Goal: Information Seeking & Learning: Learn about a topic

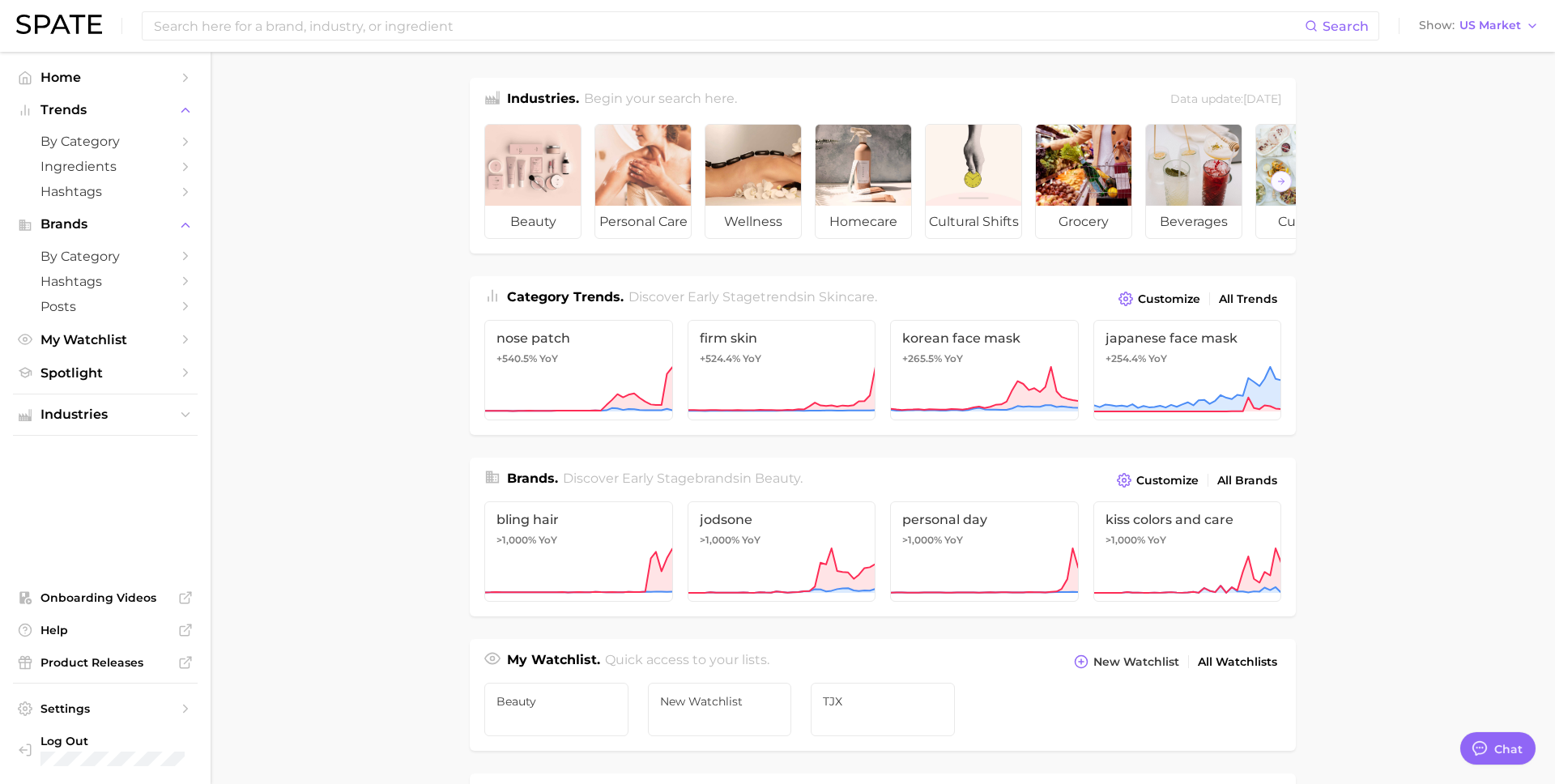
click at [569, 43] on div "Search Show US Market" at bounding box center [778, 26] width 1523 height 52
click at [569, 31] on input at bounding box center [728, 26] width 1152 height 28
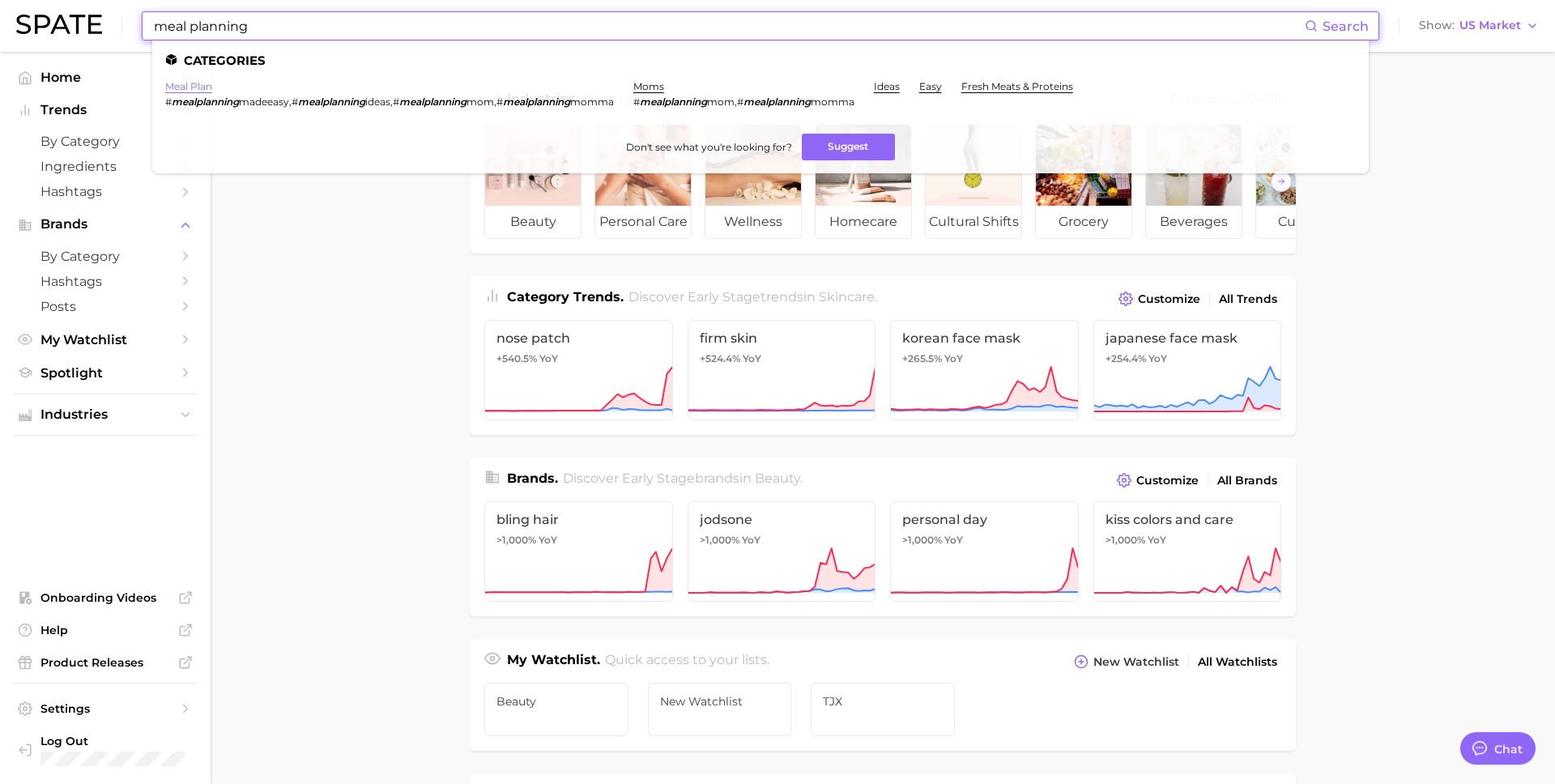
type input "meal planning"
click at [196, 83] on link "meal plan" at bounding box center [188, 86] width 47 height 12
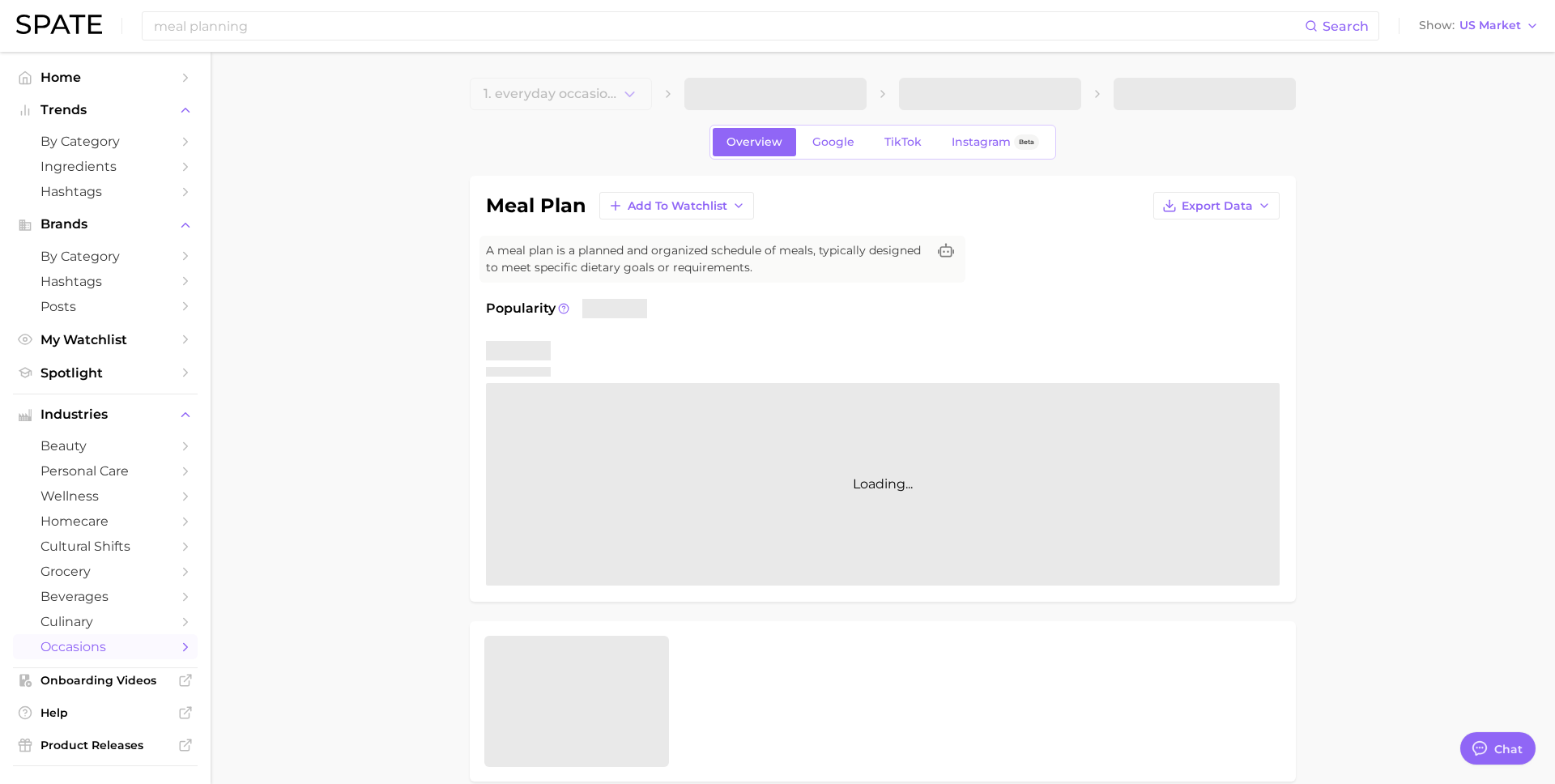
type textarea "x"
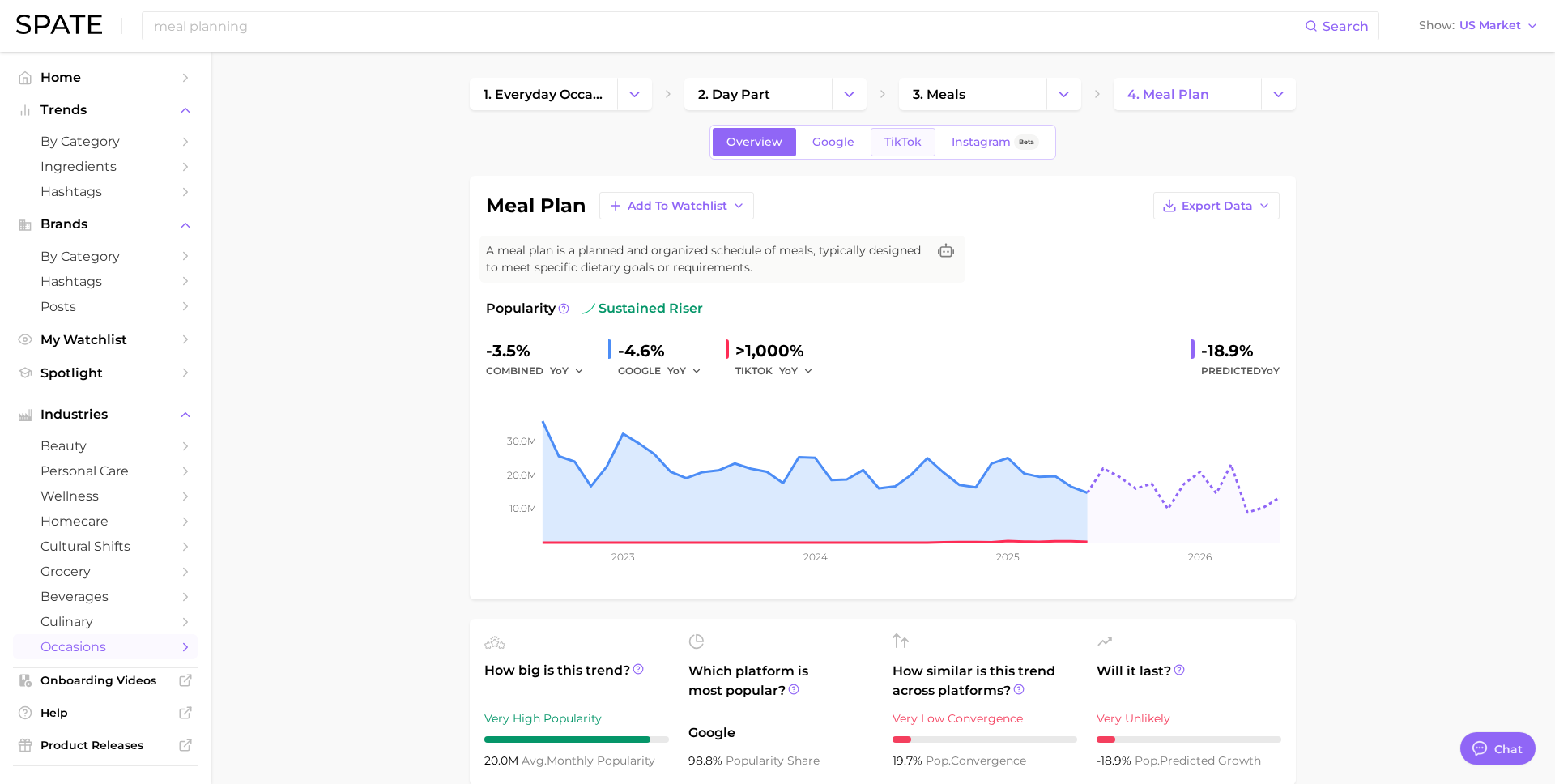
click at [887, 137] on span "TikTok" at bounding box center [903, 141] width 37 height 14
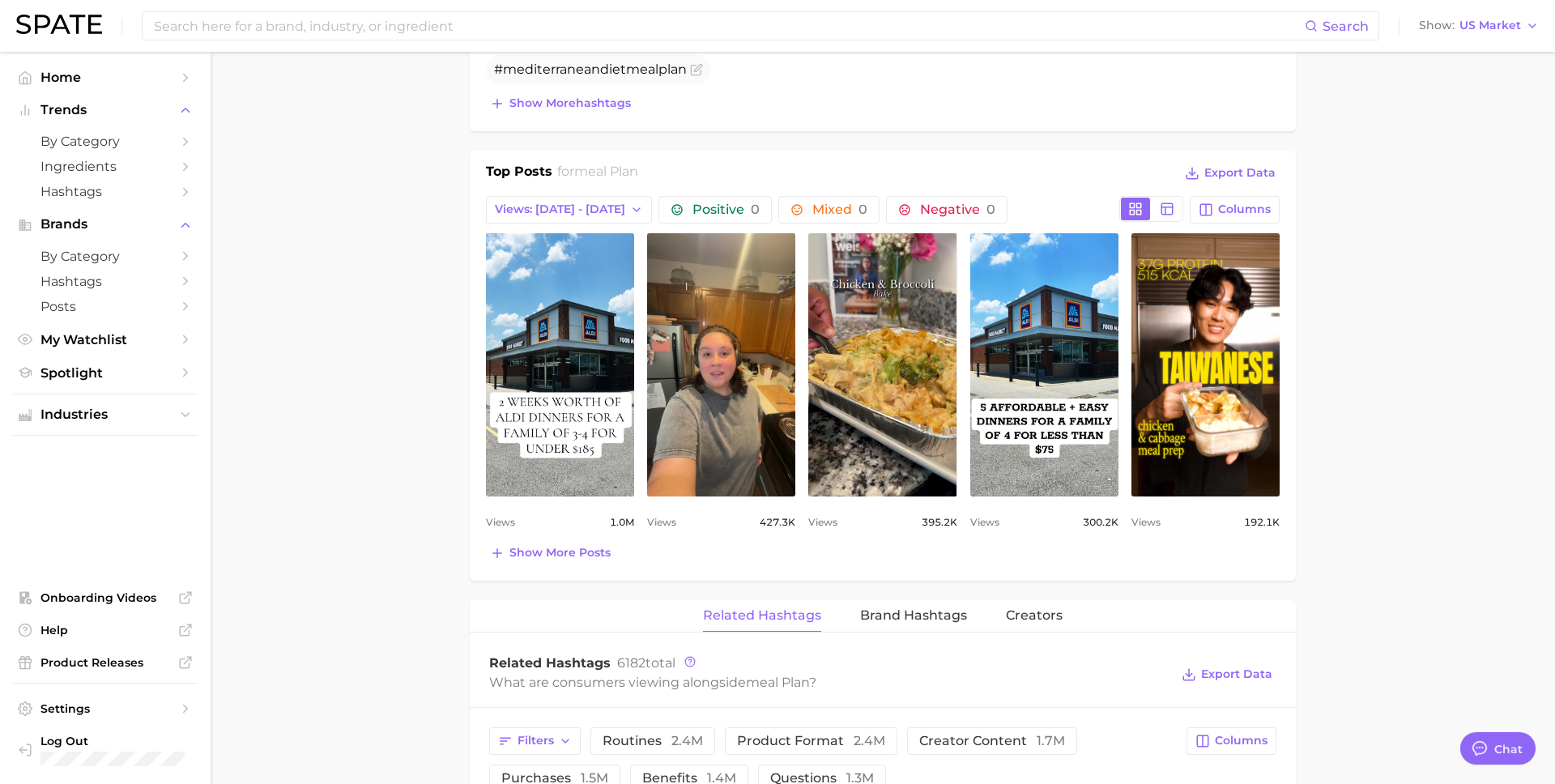
scroll to position [736, 0]
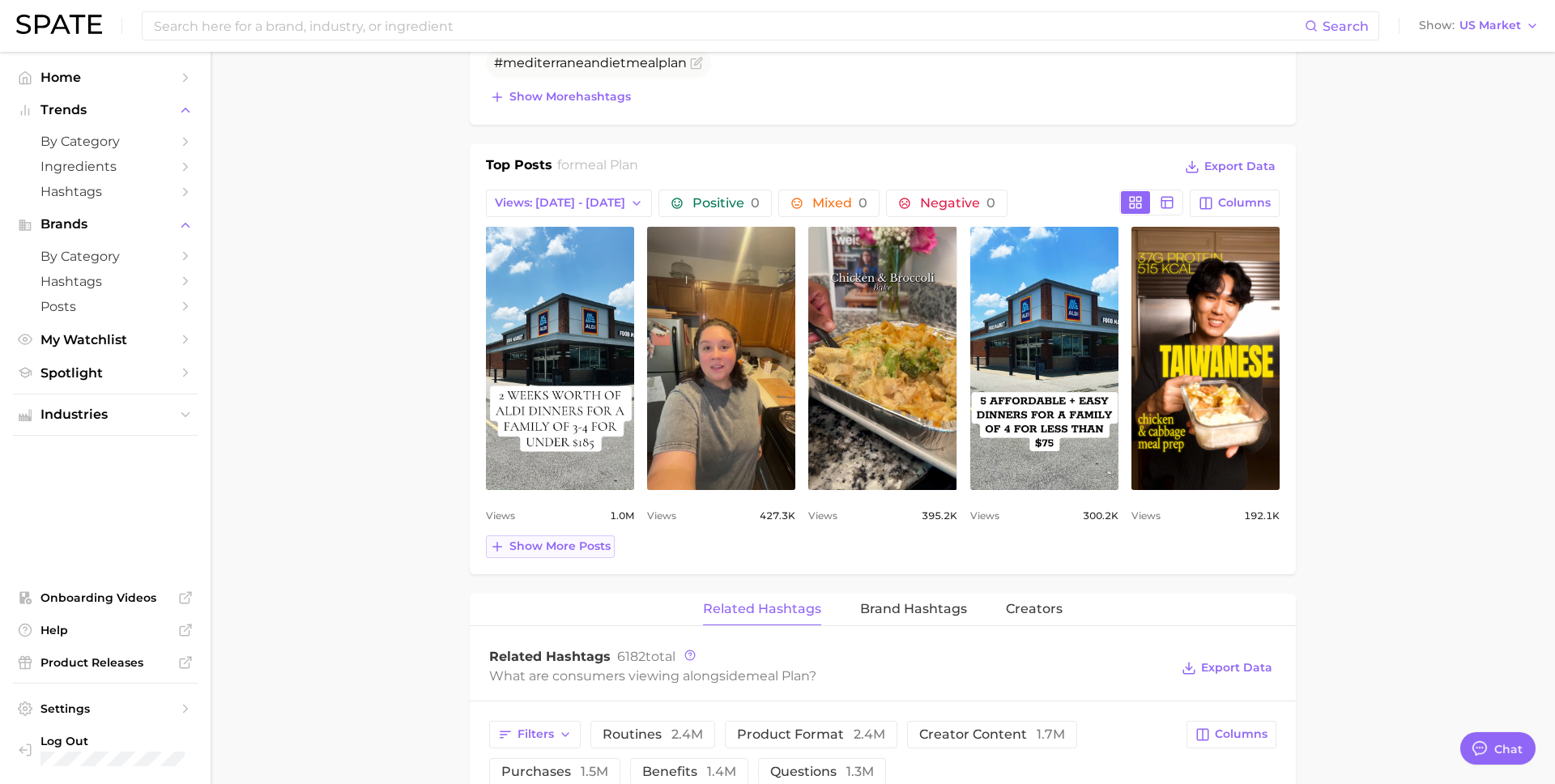
click at [608, 551] on span "Show more posts" at bounding box center [560, 546] width 102 height 14
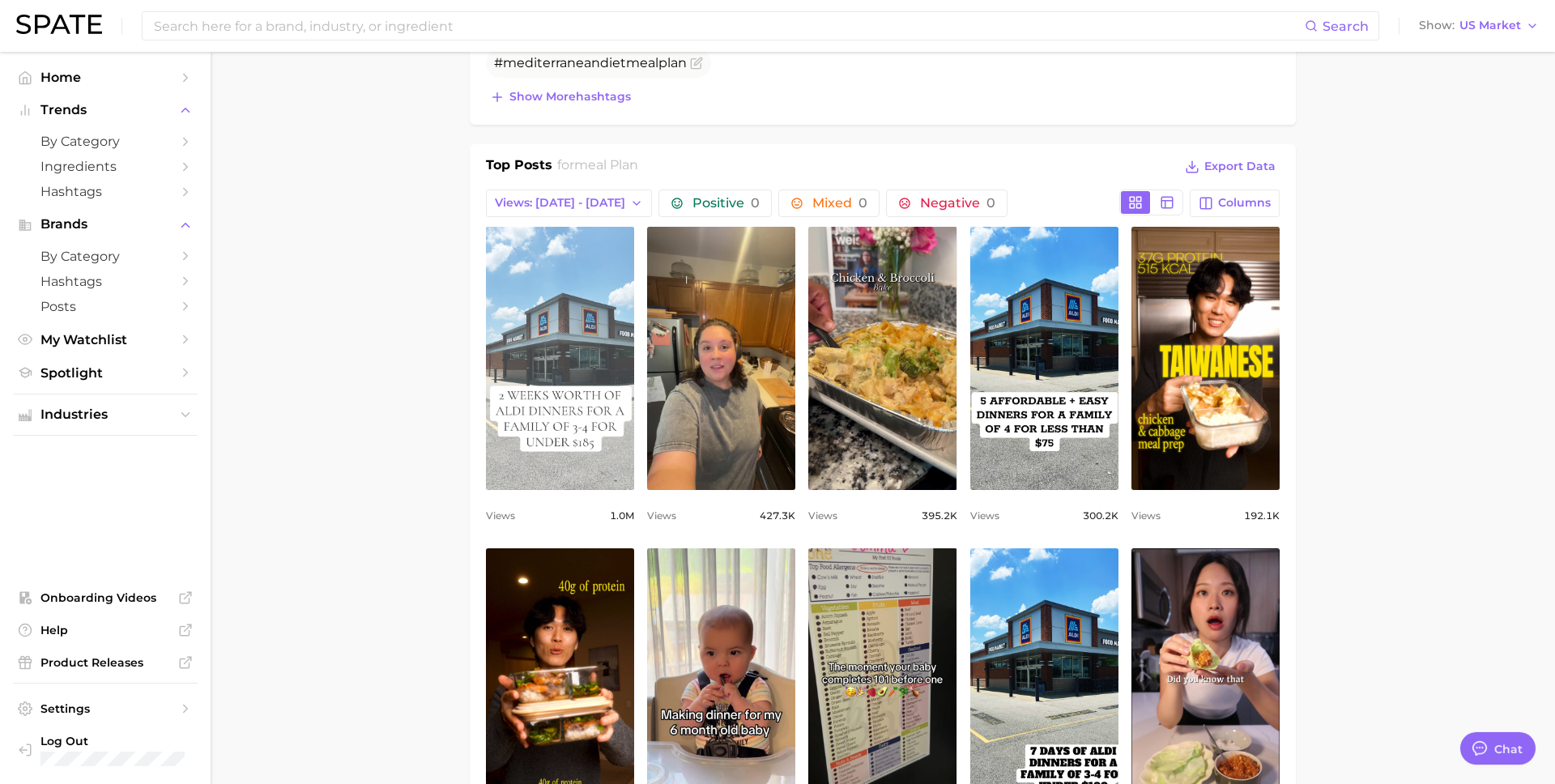
scroll to position [0, 0]
click at [582, 420] on link "view post on TikTok" at bounding box center [560, 358] width 148 height 263
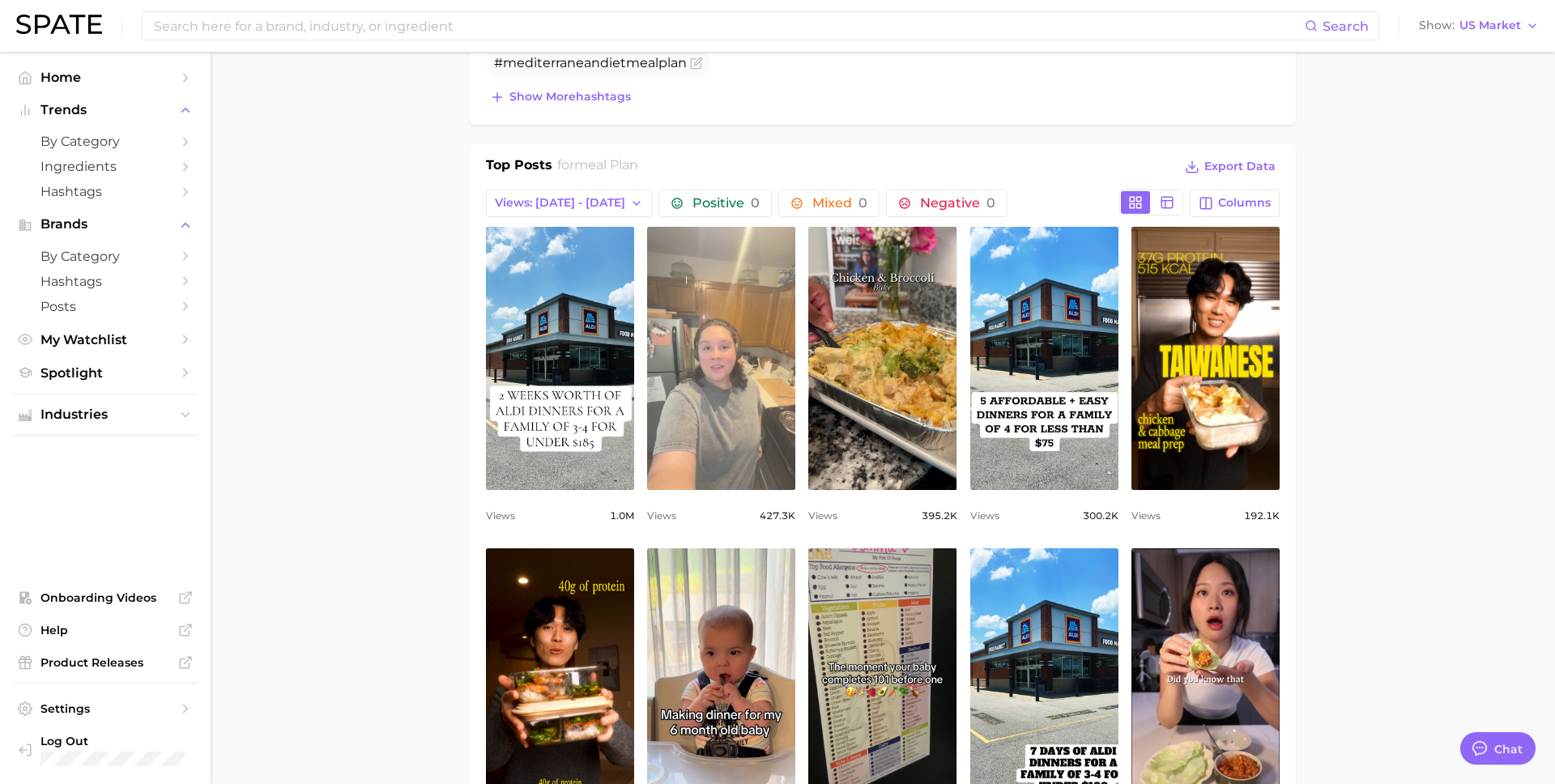
click at [750, 403] on link "view post on TikTok" at bounding box center [721, 358] width 148 height 263
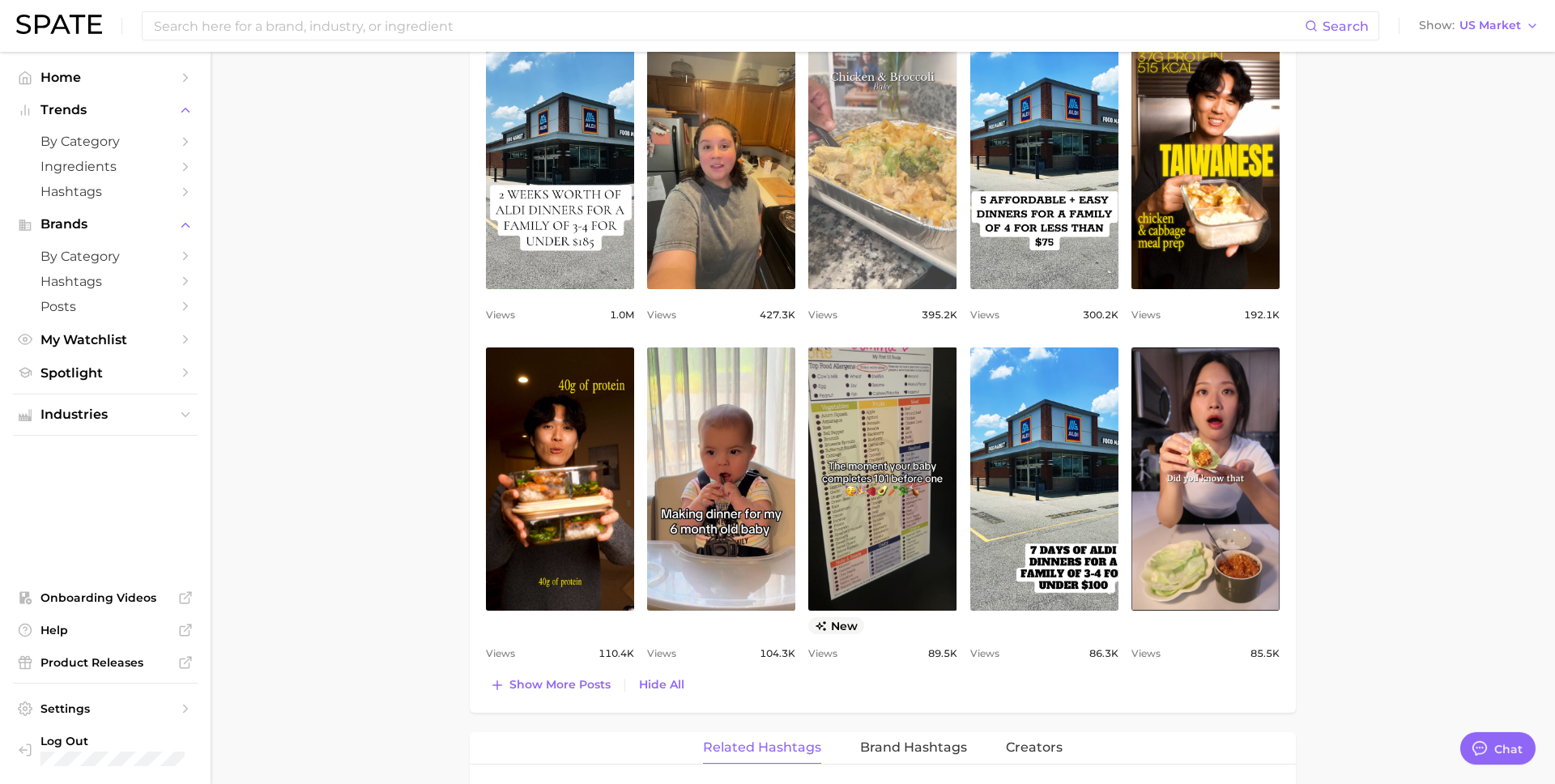
scroll to position [1011, 0]
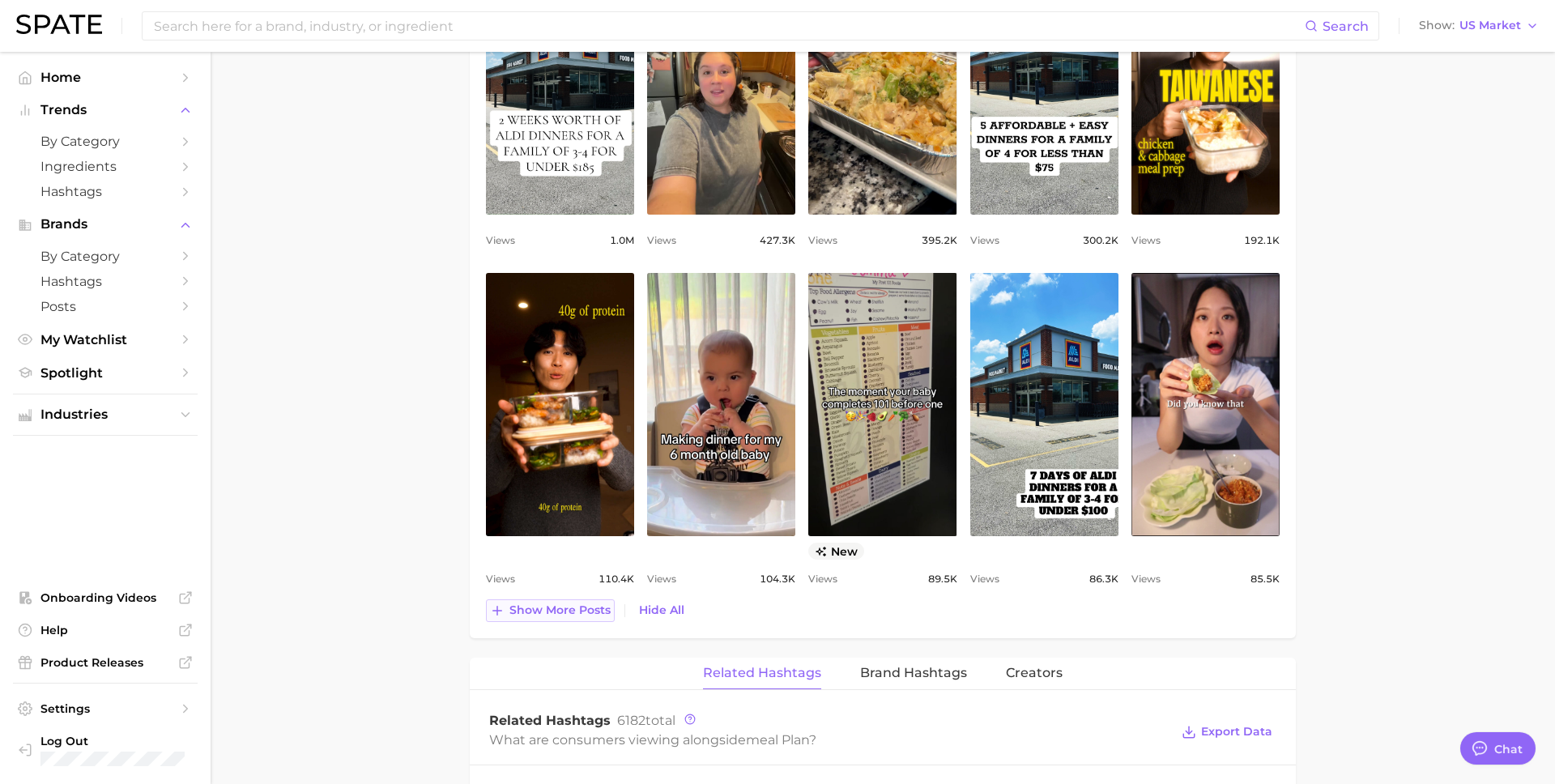
click at [591, 618] on button "Show more posts" at bounding box center [550, 611] width 128 height 23
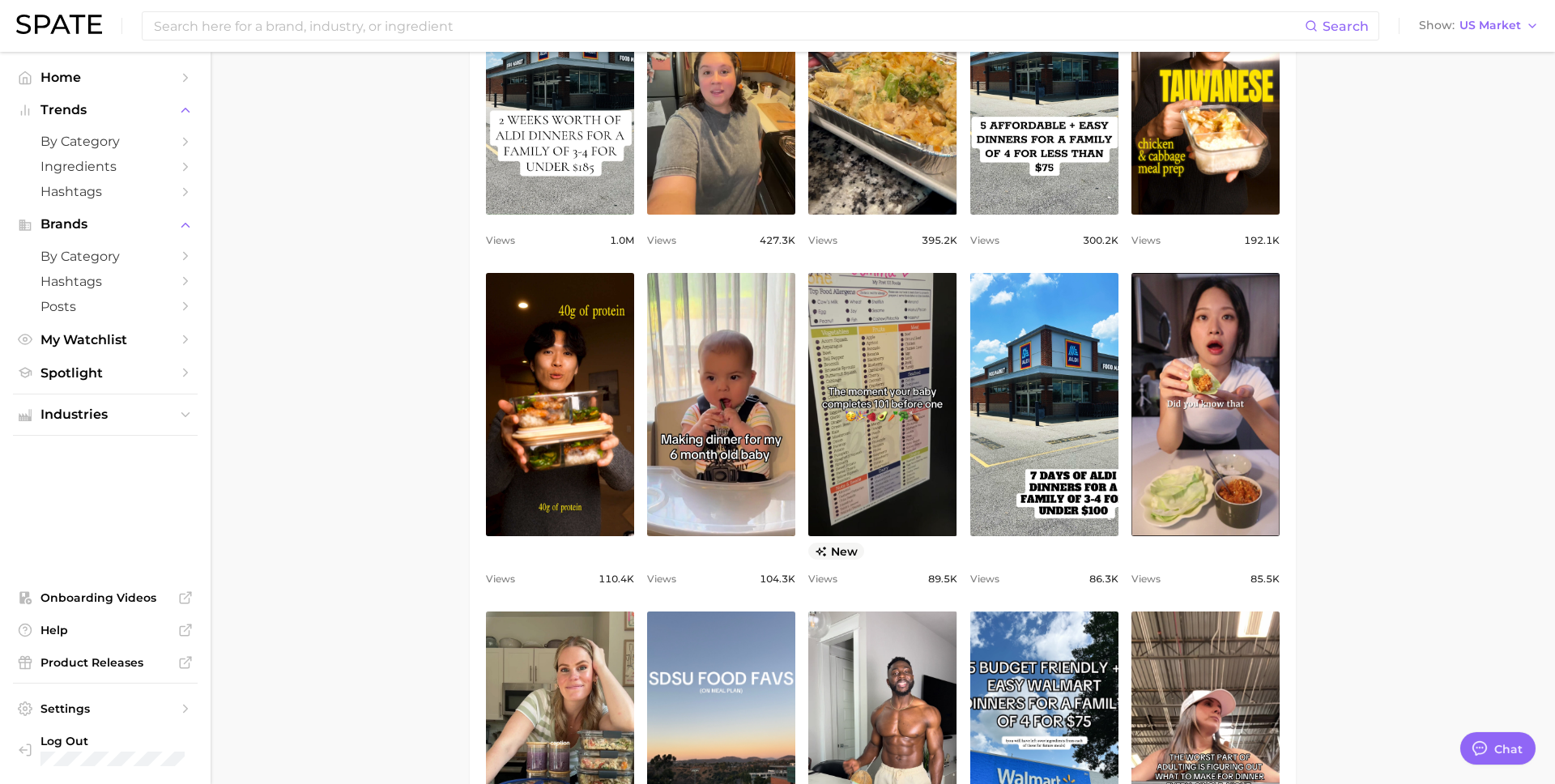
scroll to position [0, 0]
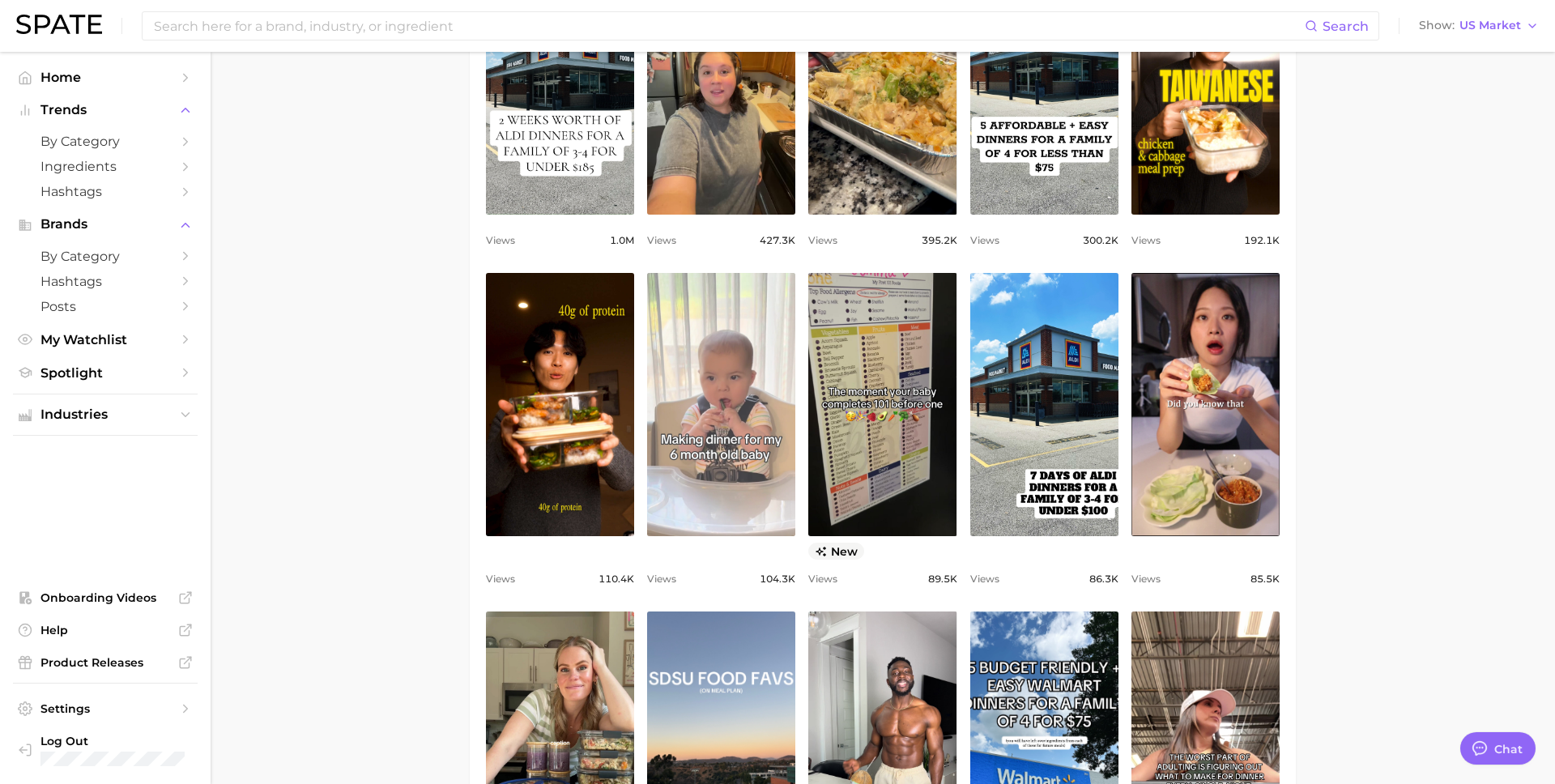
click at [706, 473] on link "view post on TikTok" at bounding box center [721, 405] width 148 height 263
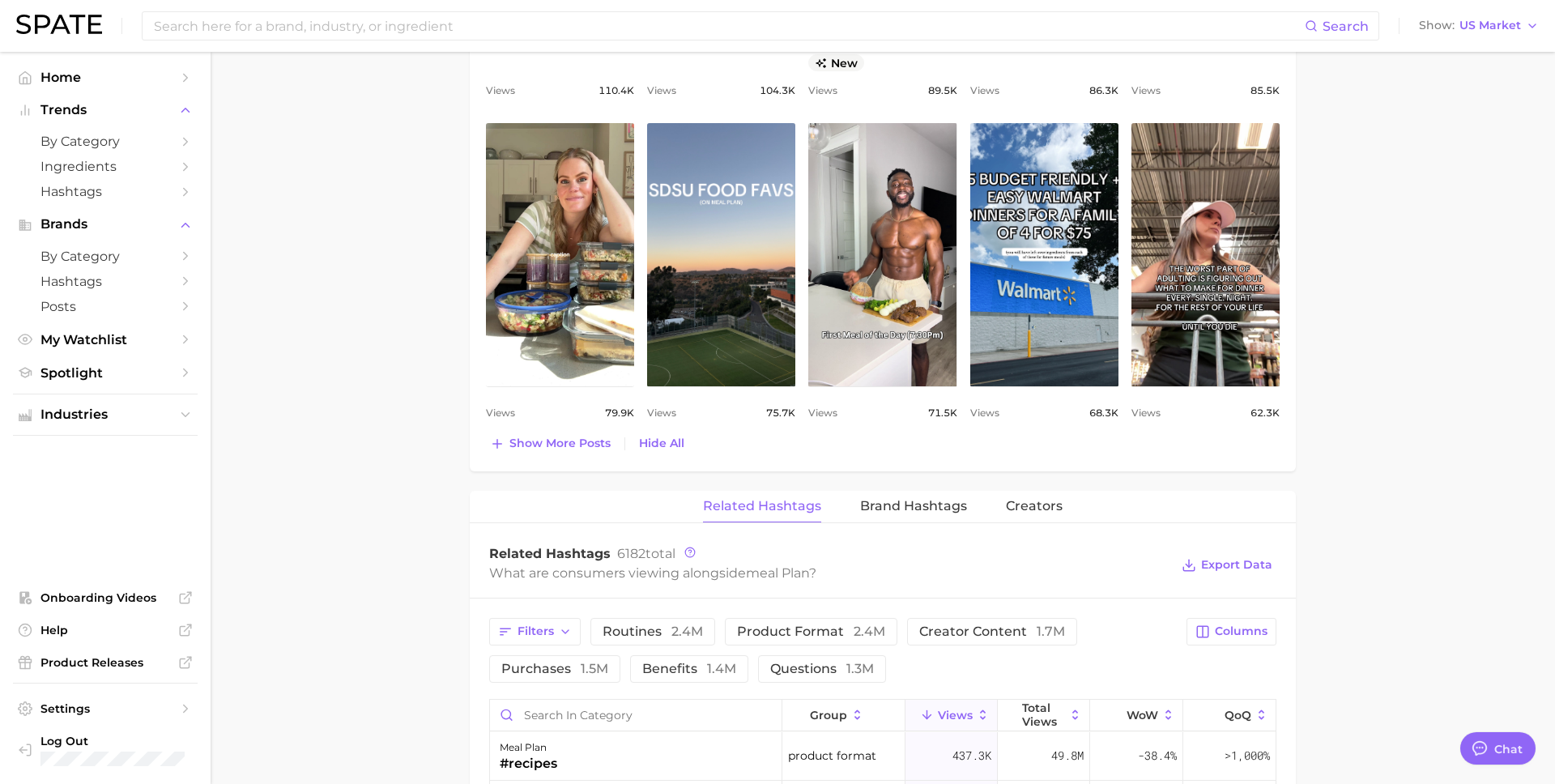
scroll to position [1600, 0]
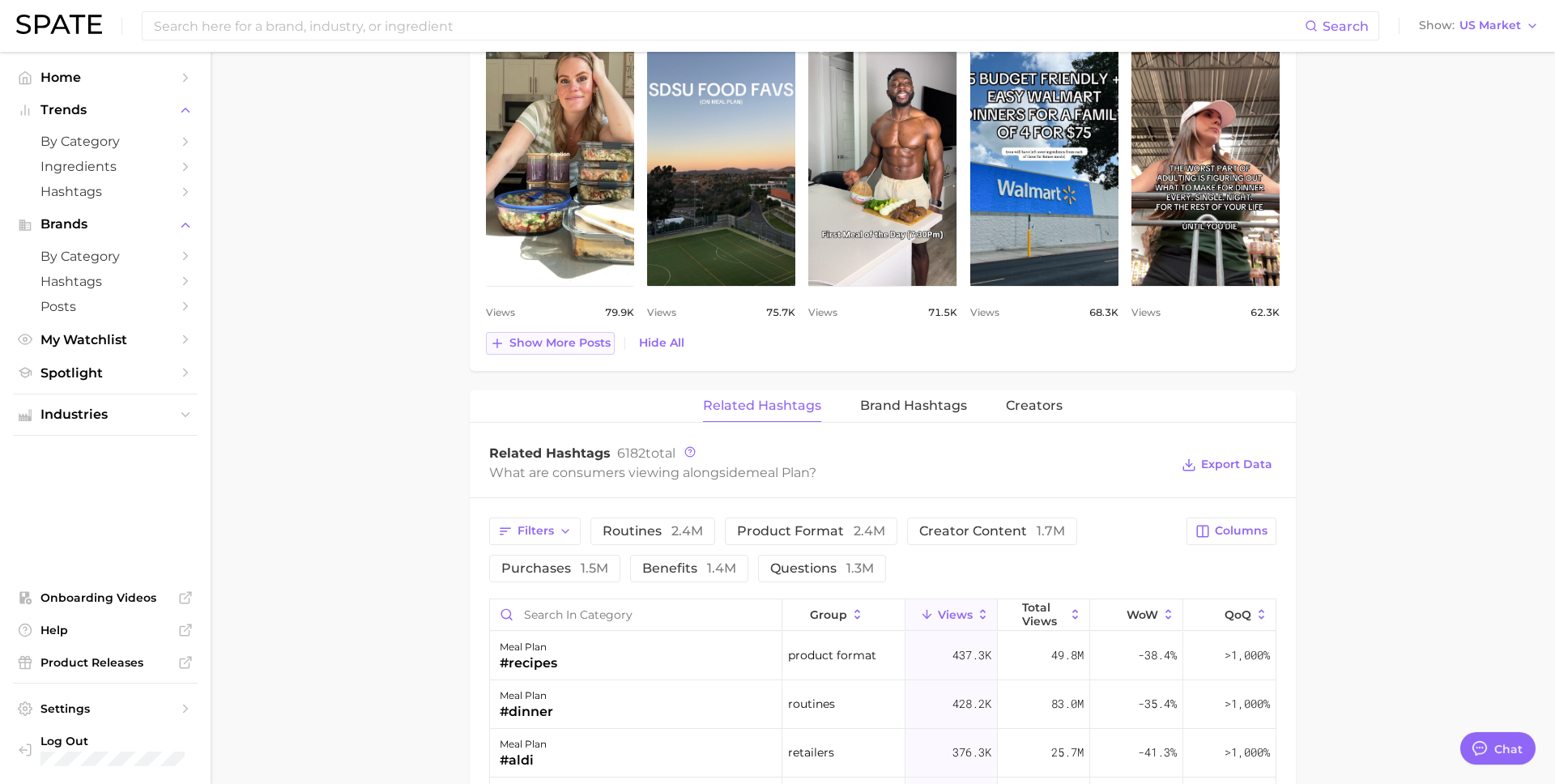
click at [592, 341] on span "Show more posts" at bounding box center [560, 343] width 102 height 14
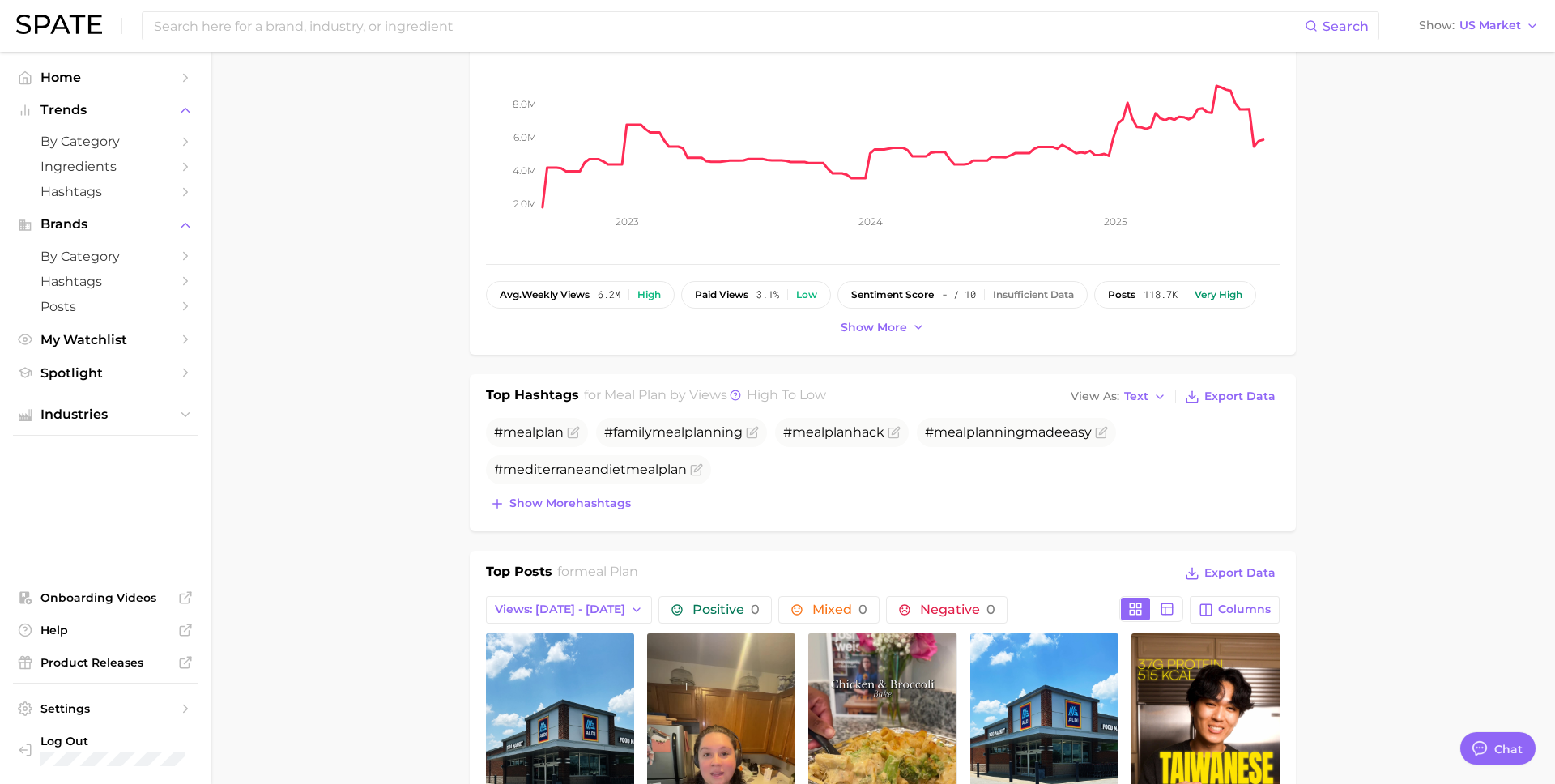
scroll to position [0, 0]
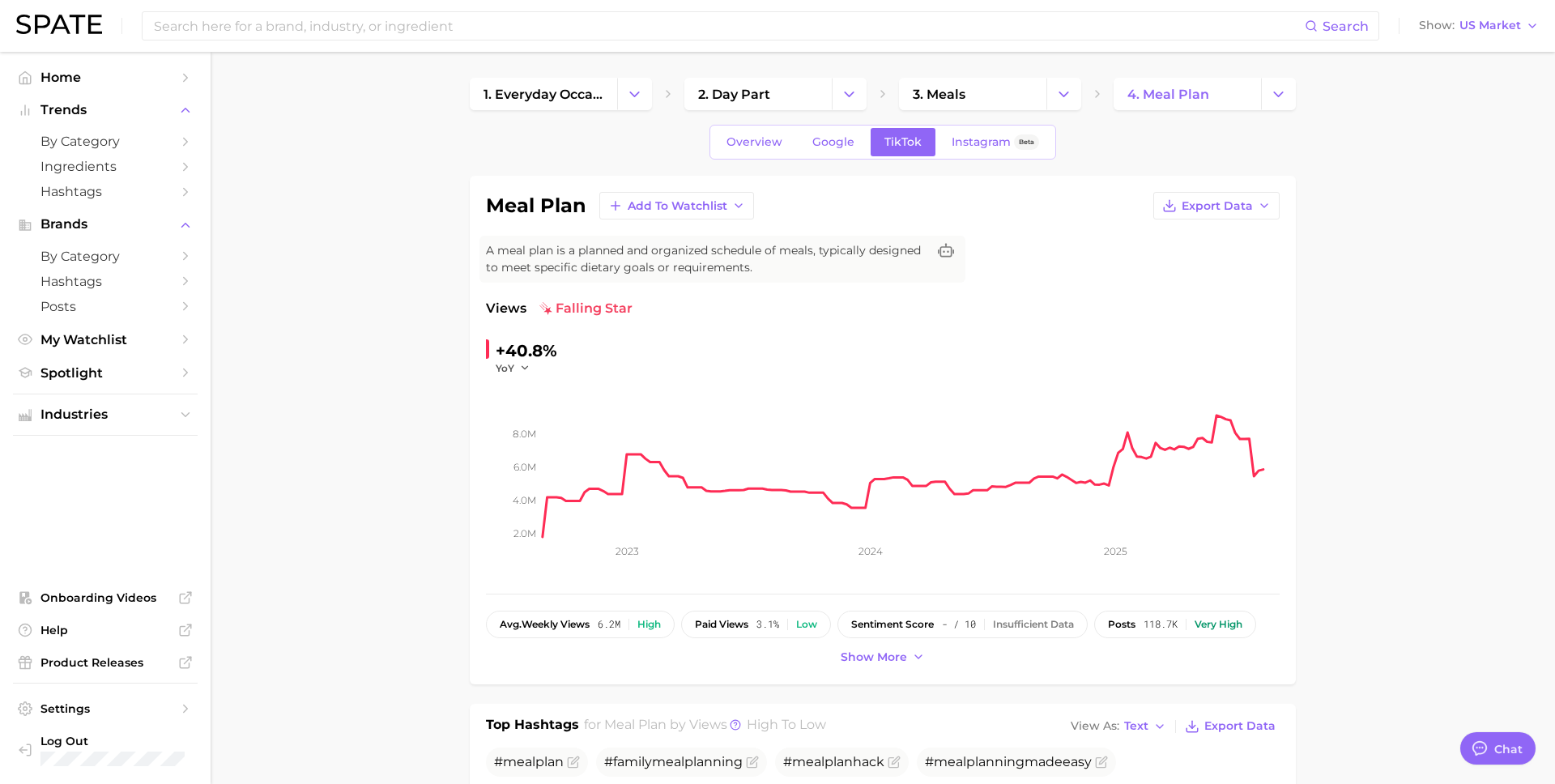
click at [990, 158] on div "Overview Google TikTok Instagram Beta" at bounding box center [882, 142] width 347 height 35
click at [990, 149] on link "Instagram Beta" at bounding box center [995, 141] width 115 height 28
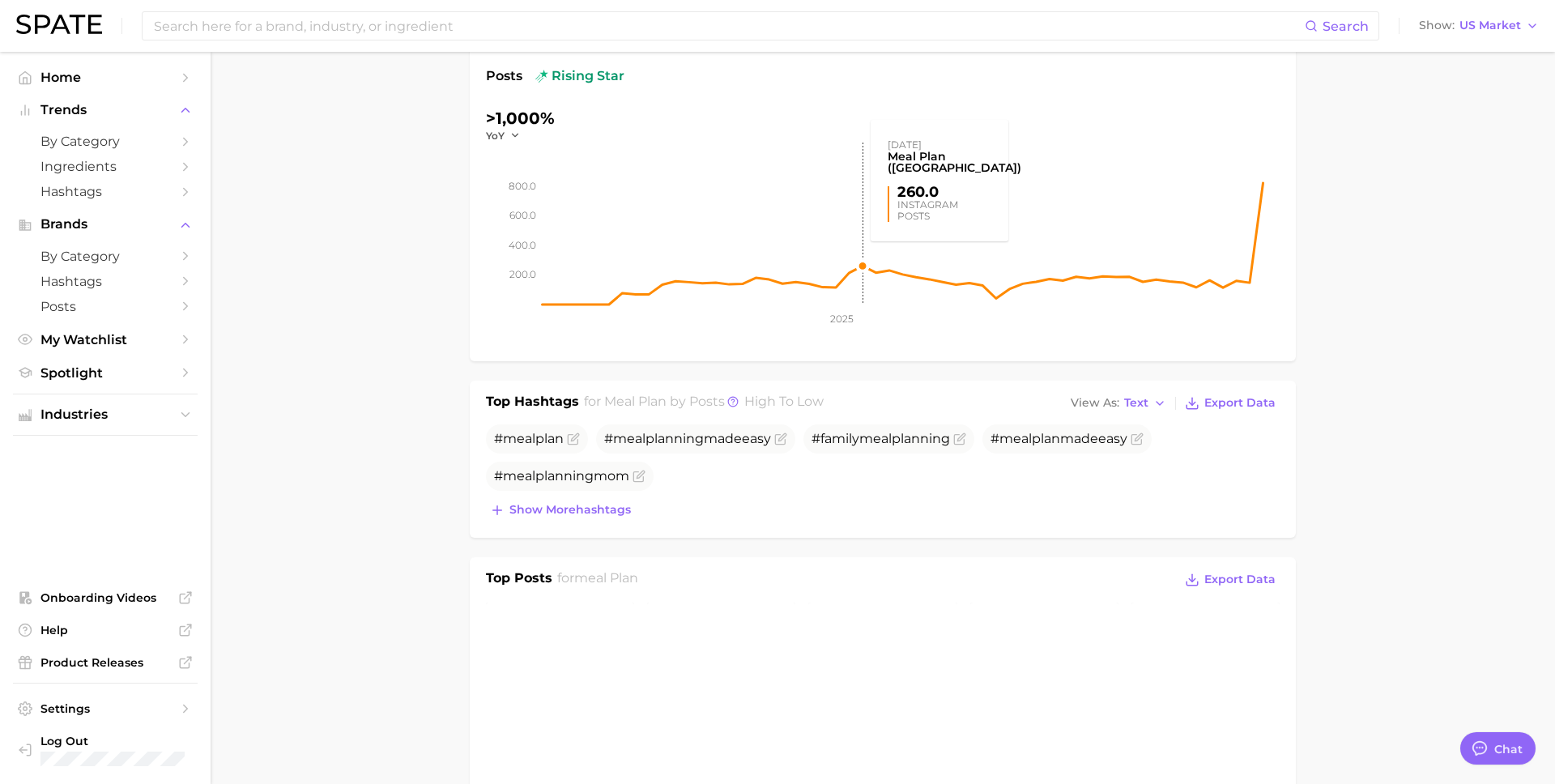
scroll to position [792, 0]
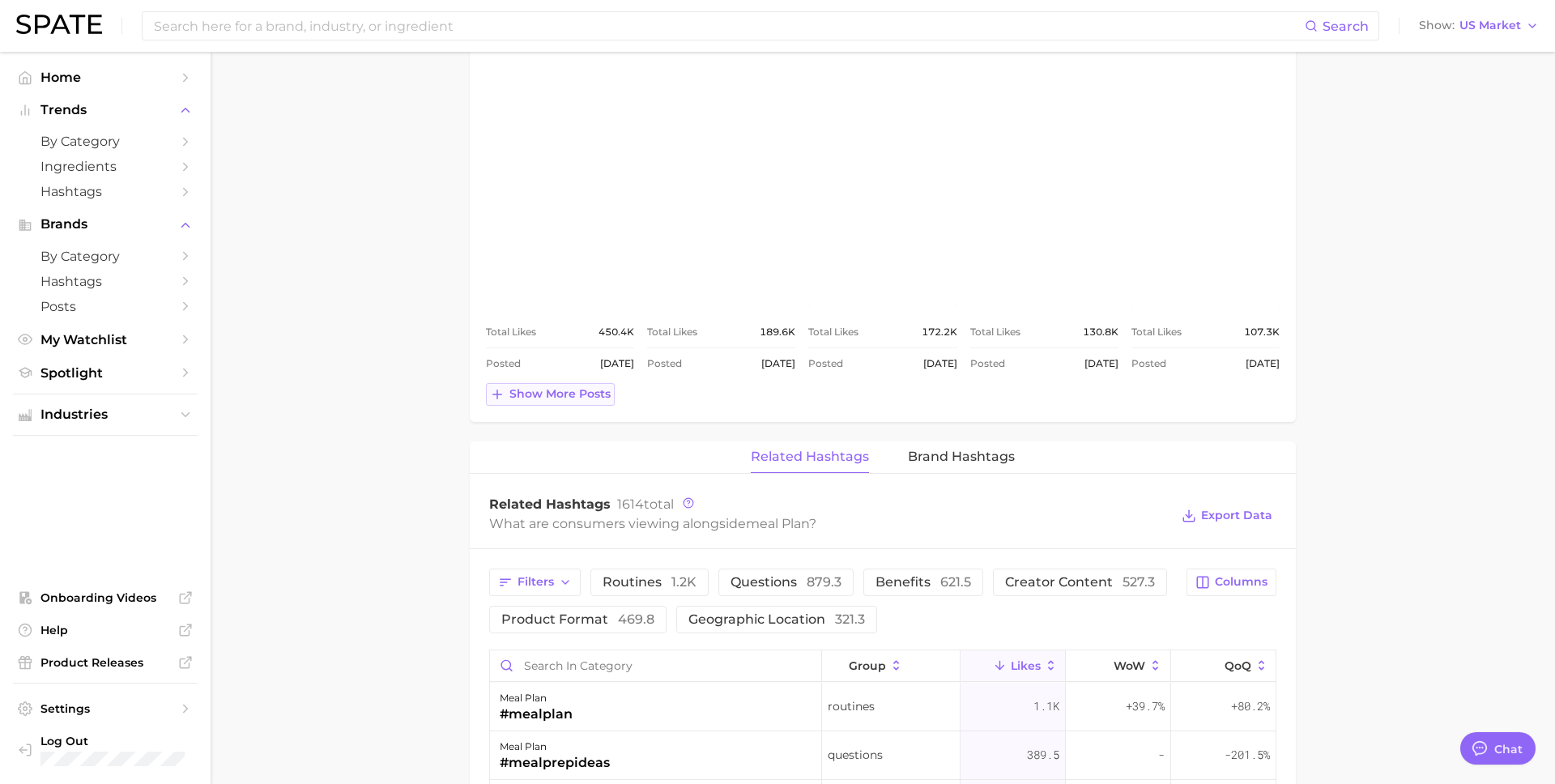
click at [601, 397] on span "Show more posts" at bounding box center [560, 393] width 102 height 14
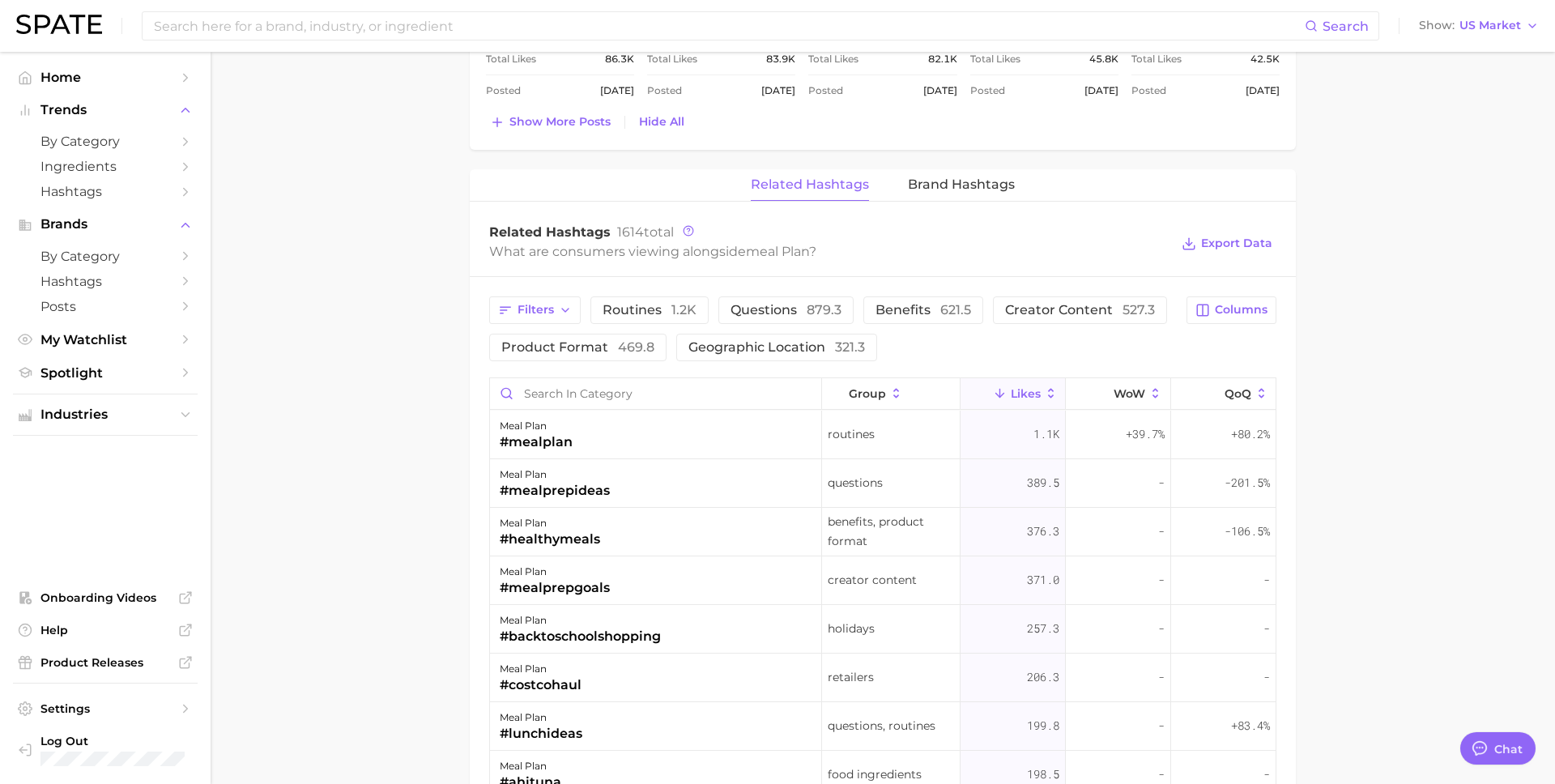
scroll to position [1587, 0]
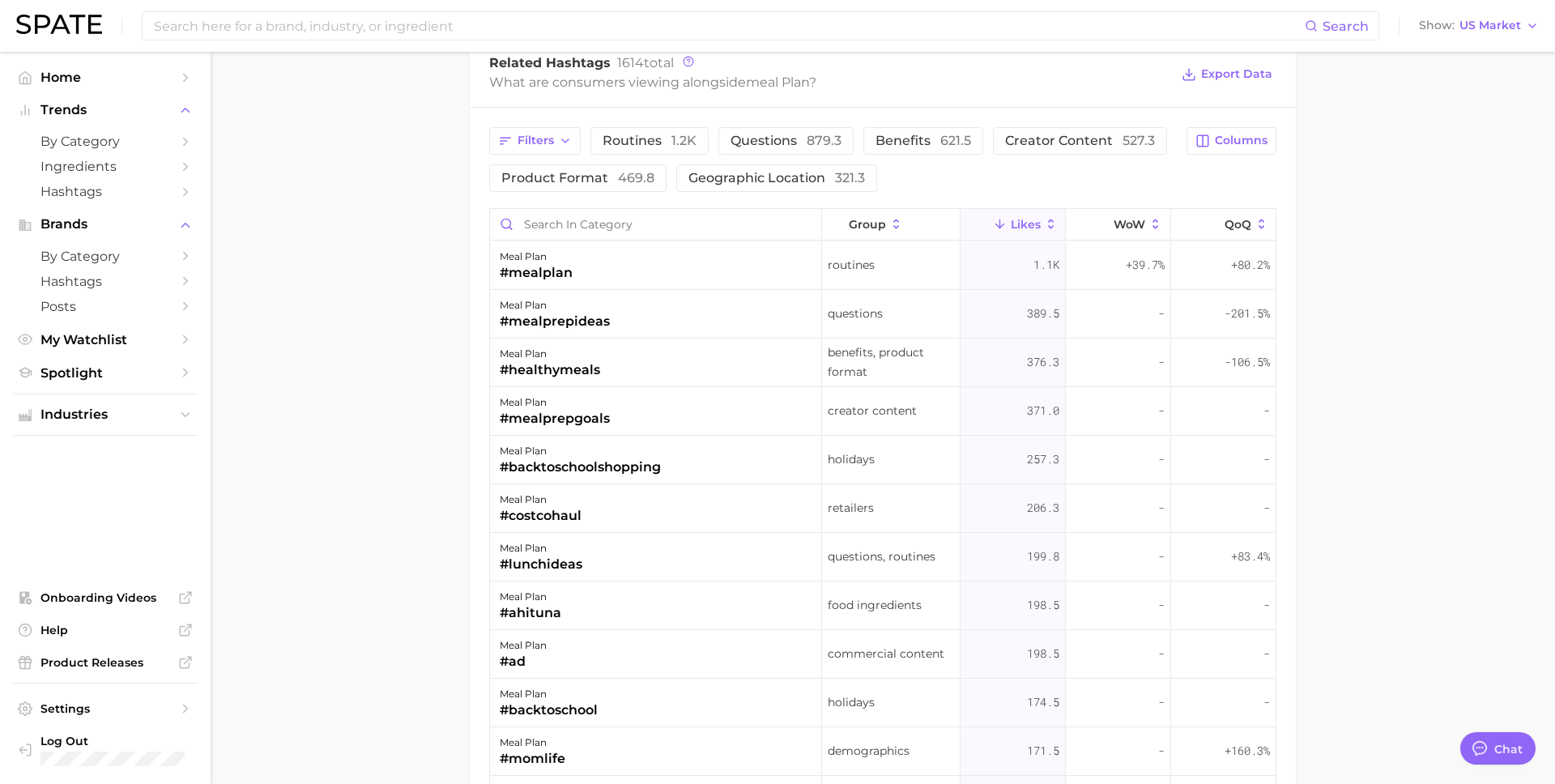
click at [539, 281] on div "#mealplan" at bounding box center [536, 273] width 73 height 19
click at [622, 264] on div "meal plan #mealplan" at bounding box center [656, 266] width 332 height 49
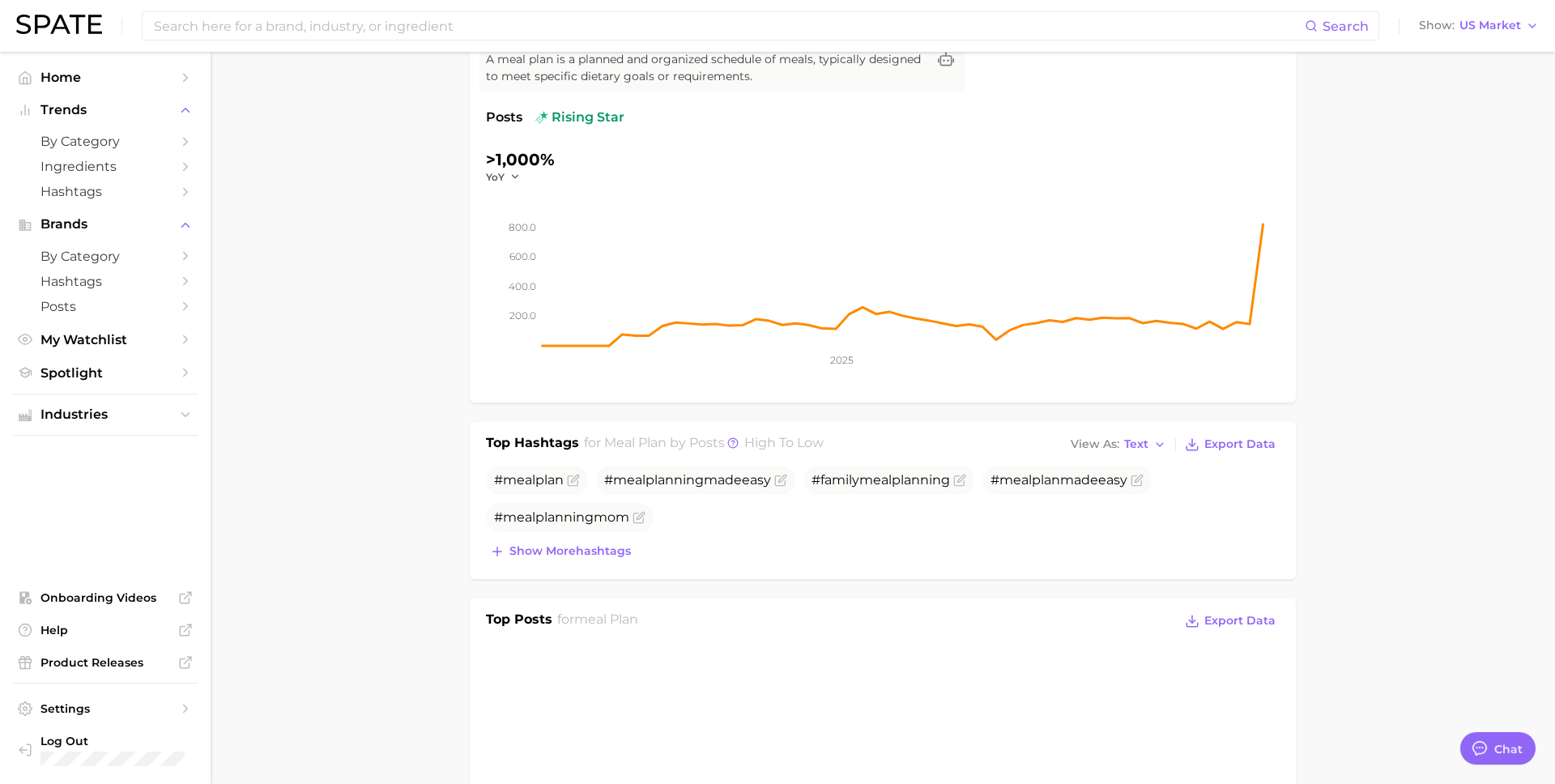
scroll to position [0, 0]
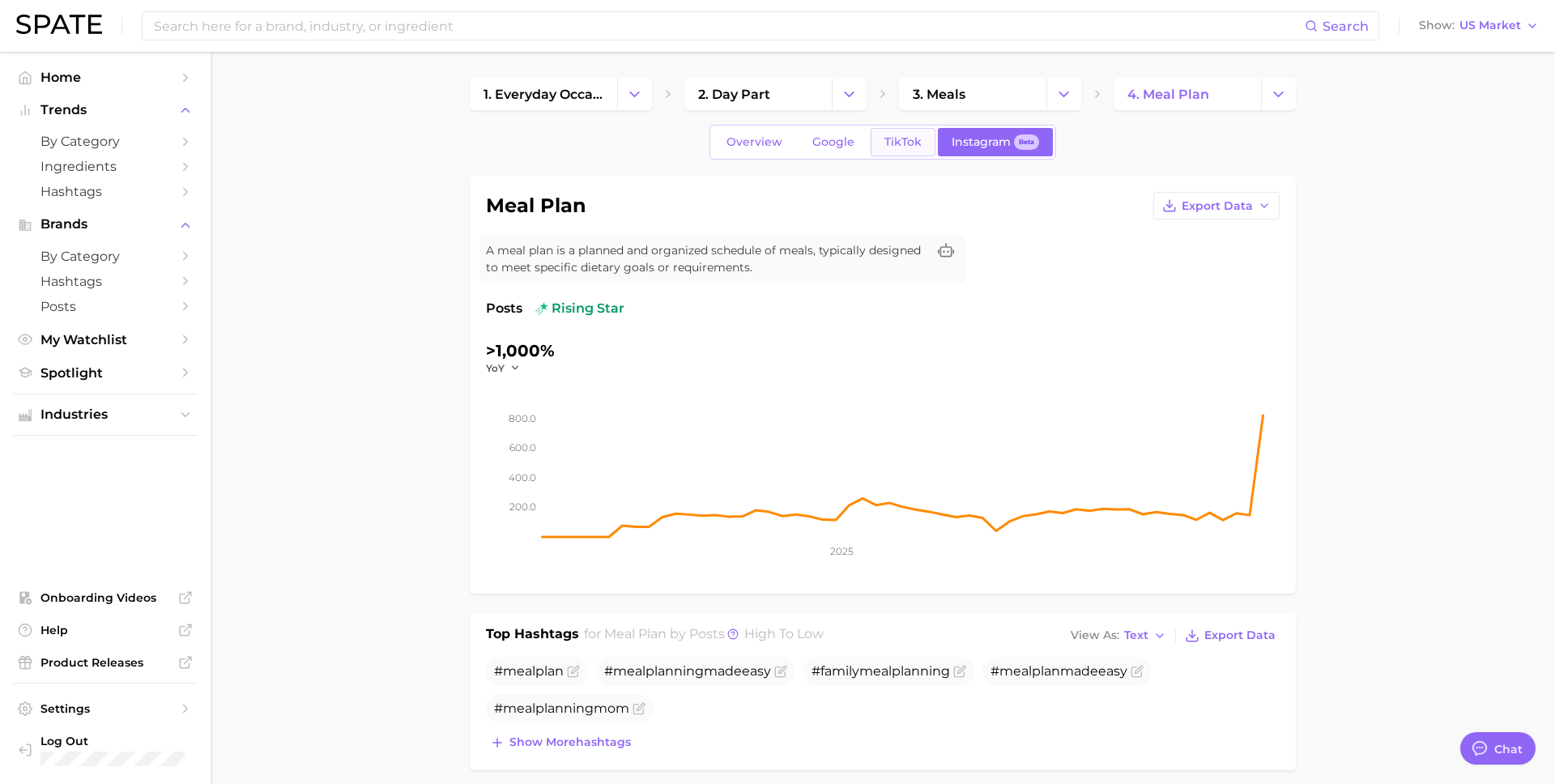
click at [887, 143] on span "TikTok" at bounding box center [903, 141] width 37 height 14
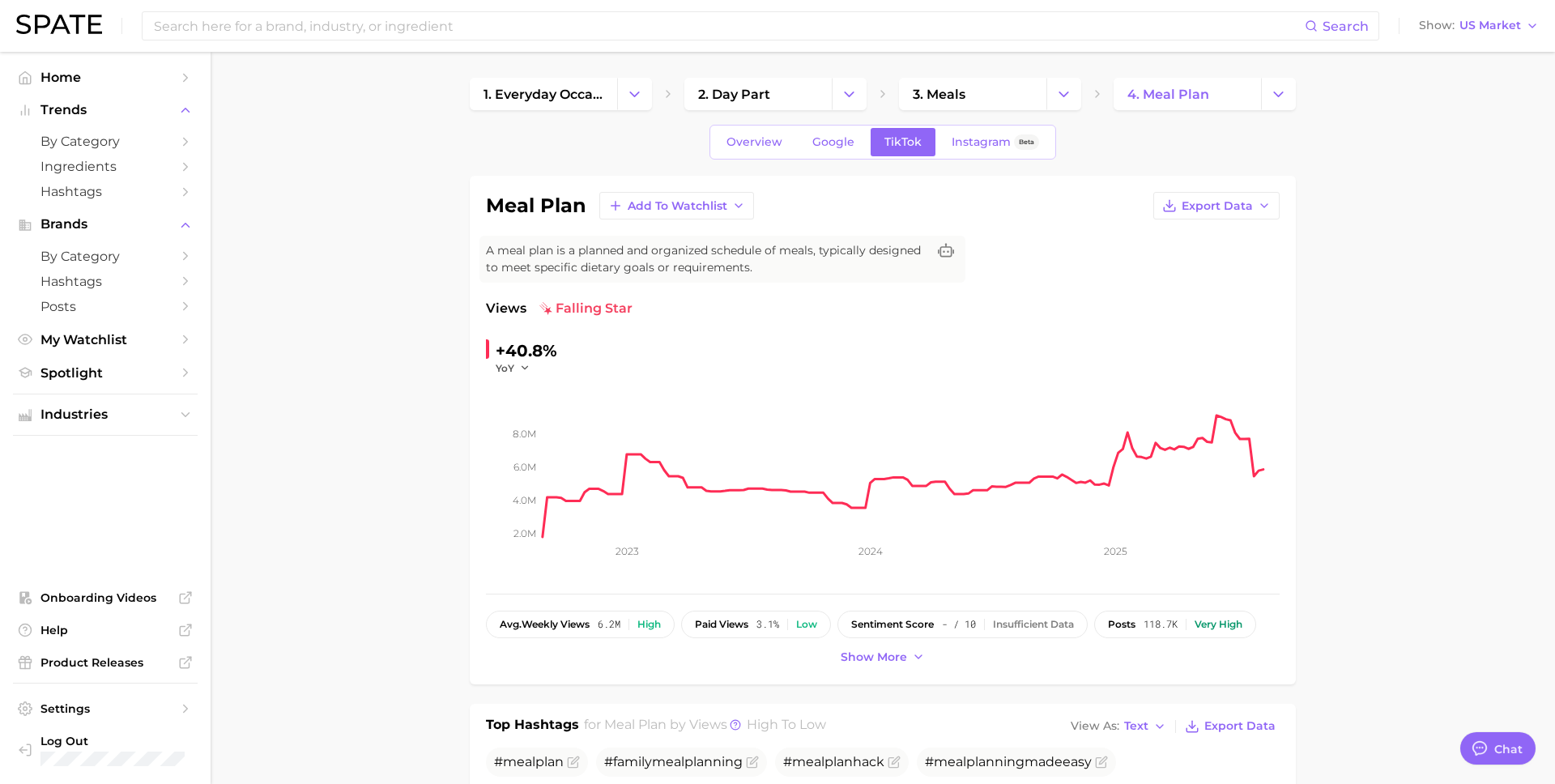
scroll to position [521, 0]
